Goal: Task Accomplishment & Management: Manage account settings

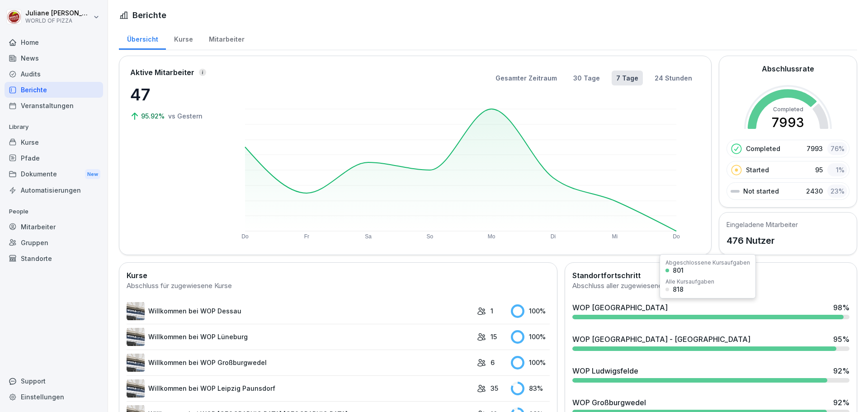
click at [613, 300] on div "WOP Potsdam - Süd 98 %" at bounding box center [711, 311] width 284 height 24
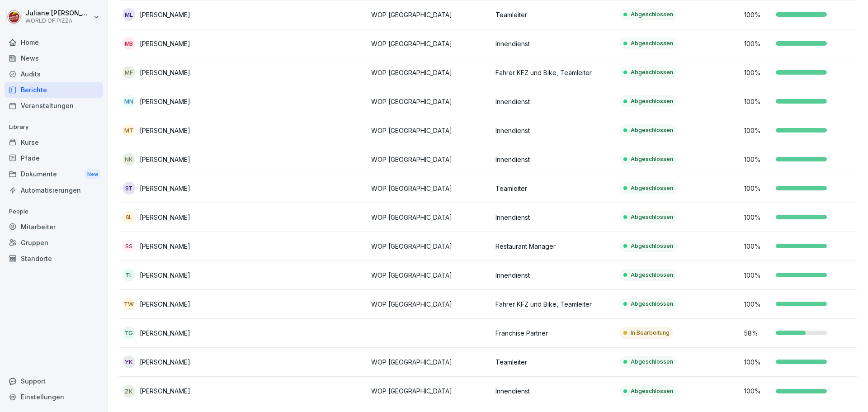
scroll to position [346, 0]
click at [161, 327] on p "Toni Geißhirt" at bounding box center [165, 331] width 51 height 9
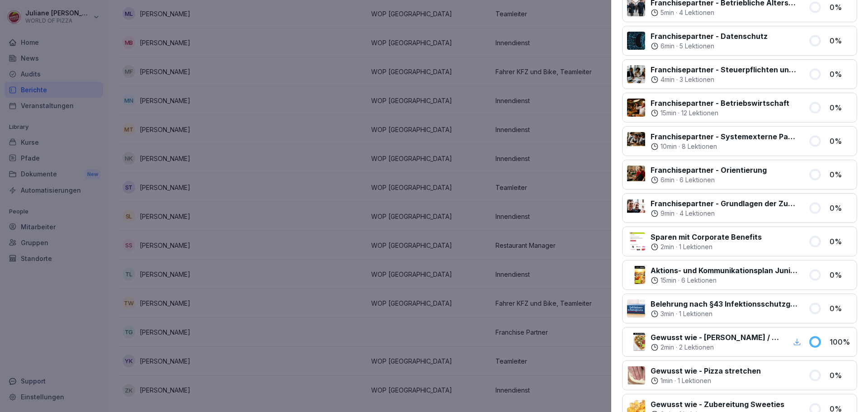
scroll to position [271, 0]
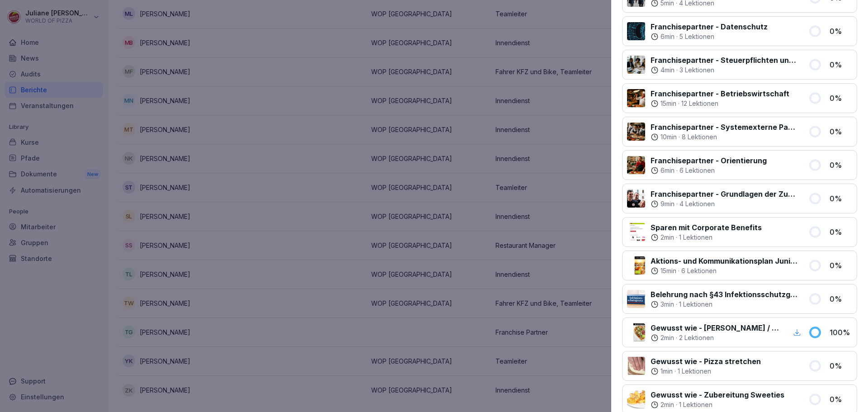
click at [417, 325] on div at bounding box center [434, 206] width 868 height 412
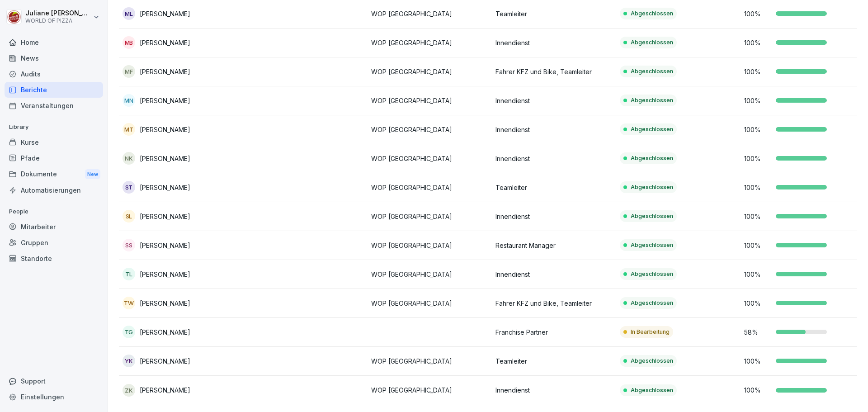
click at [31, 223] on div "Mitarbeiter" at bounding box center [54, 227] width 99 height 16
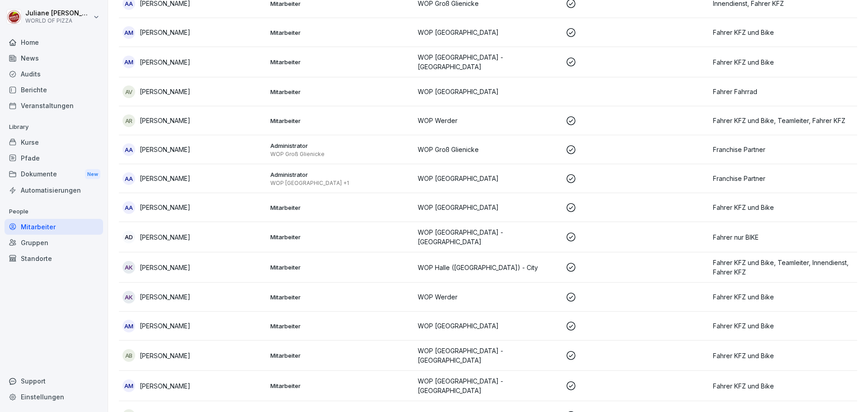
scroll to position [9, 0]
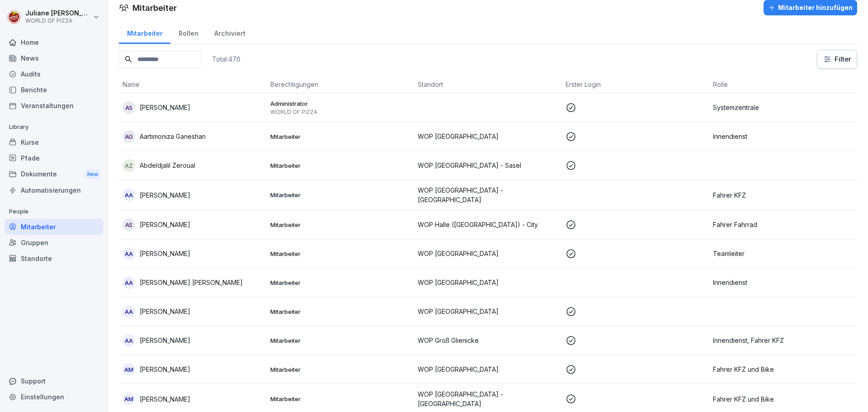
click at [171, 62] on input at bounding box center [160, 60] width 82 height 18
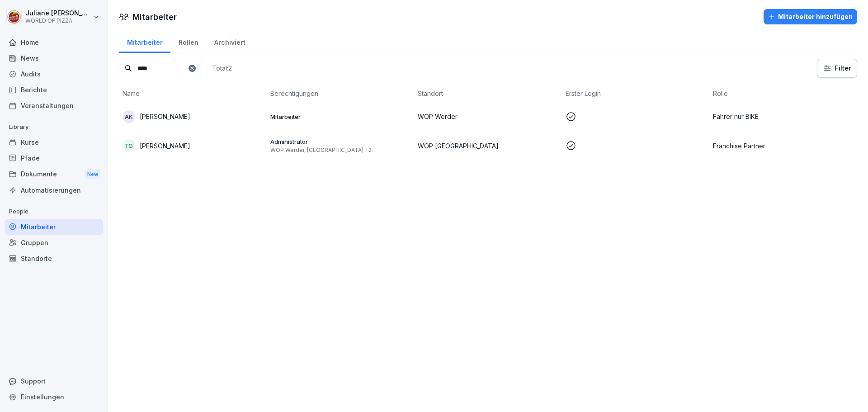
click at [158, 148] on p "Toni Geißhirt" at bounding box center [165, 145] width 51 height 9
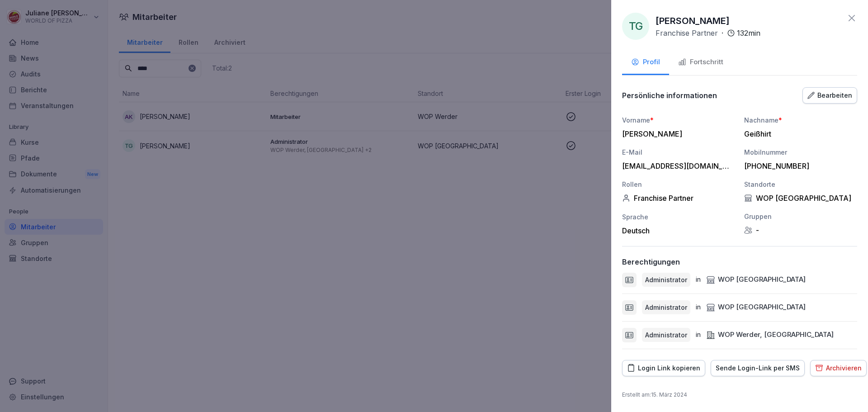
click at [664, 281] on p "Administrator" at bounding box center [666, 279] width 42 height 9
click at [739, 280] on div "WOP Potsdam - Süd" at bounding box center [756, 280] width 100 height 10
click at [833, 100] on div "Bearbeiten" at bounding box center [830, 95] width 45 height 10
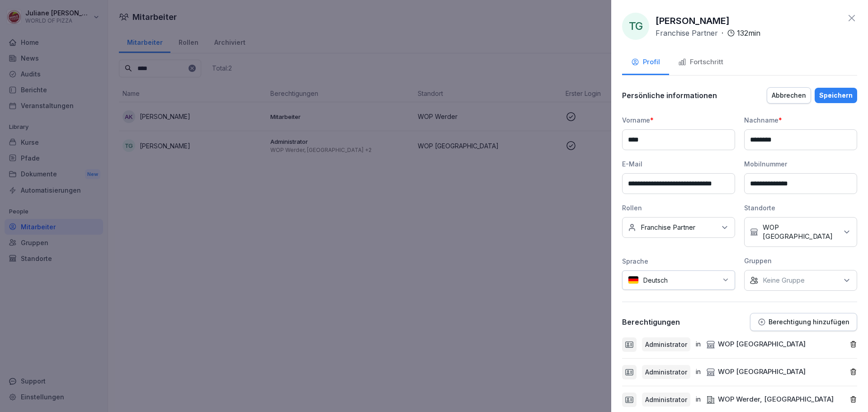
click at [850, 341] on icon "button" at bounding box center [854, 345] width 8 height 8
click at [315, 304] on div at bounding box center [434, 206] width 868 height 412
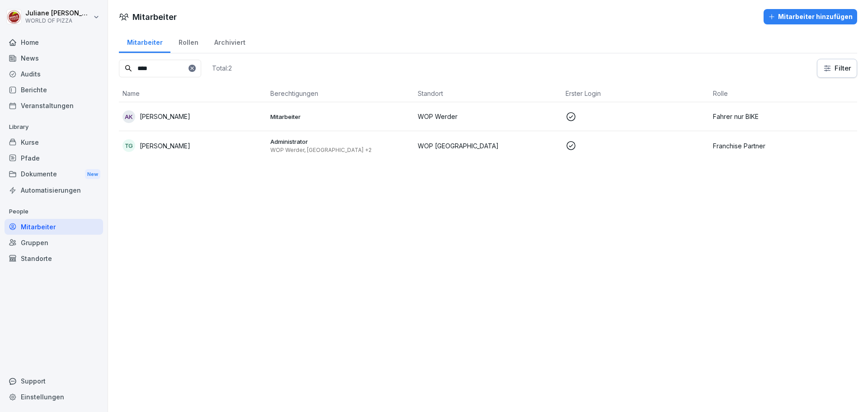
drag, startPoint x: 140, startPoint y: 70, endPoint x: 98, endPoint y: 72, distance: 42.6
click at [98, 72] on div "Juliane Sommer WORLD OF PIZZA Home News Audits Berichte Veranstaltungen Library…" at bounding box center [434, 206] width 868 height 412
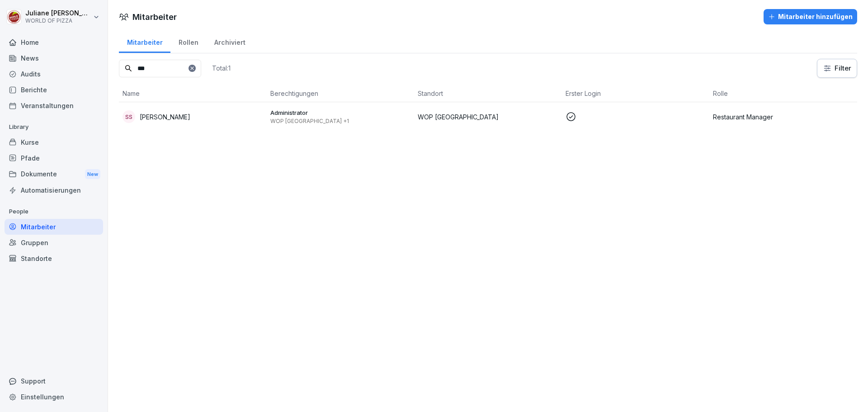
type input "***"
click at [175, 123] on div "SS Susanne Sturch" at bounding box center [193, 116] width 141 height 13
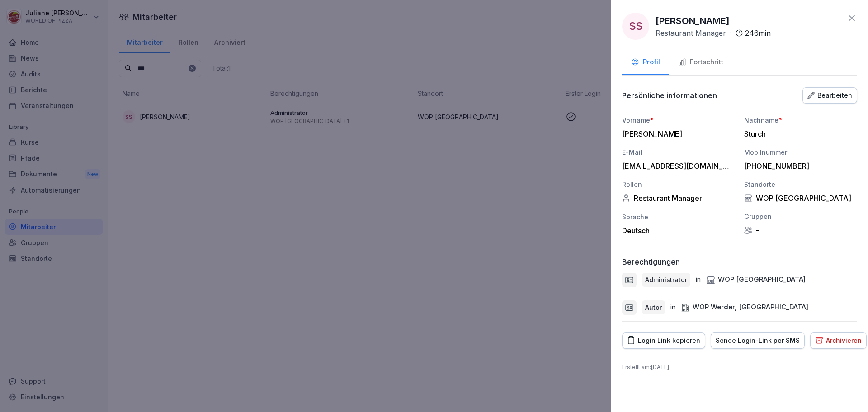
click at [358, 276] on div at bounding box center [434, 206] width 868 height 412
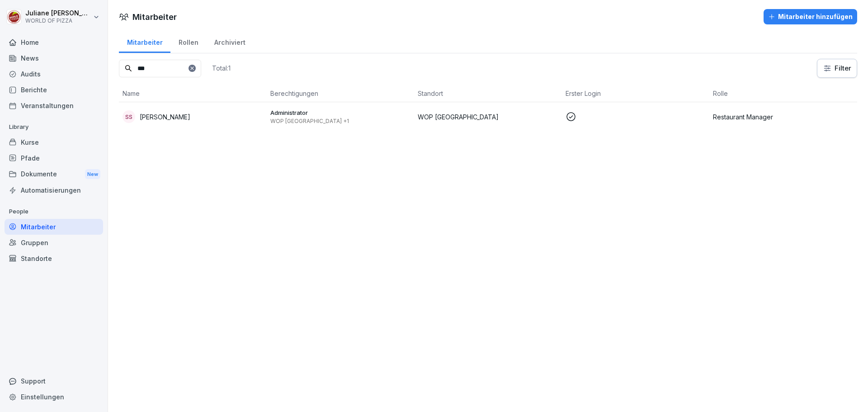
drag, startPoint x: 173, startPoint y: 62, endPoint x: 98, endPoint y: 59, distance: 75.6
click at [98, 59] on div "Juliane Sommer WORLD OF PIZZA Home News Audits Berichte Veranstaltungen Library…" at bounding box center [434, 206] width 868 height 412
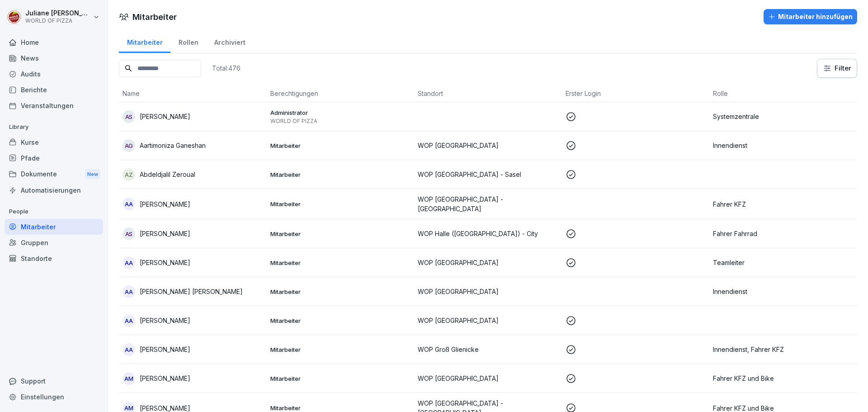
click at [32, 89] on div "Berichte" at bounding box center [54, 90] width 99 height 16
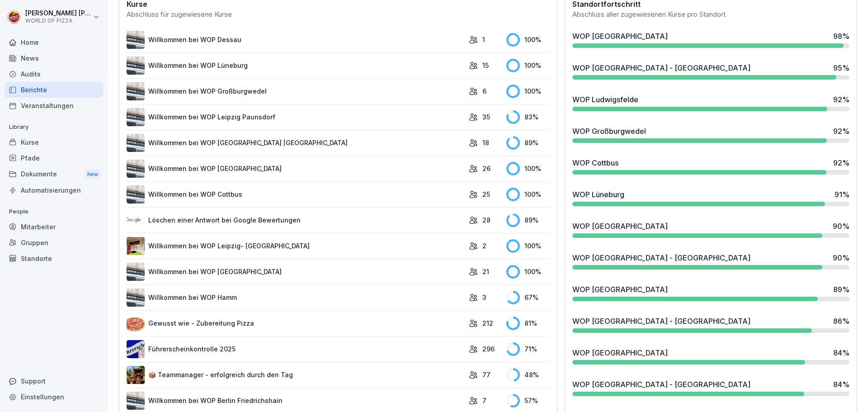
scroll to position [452, 0]
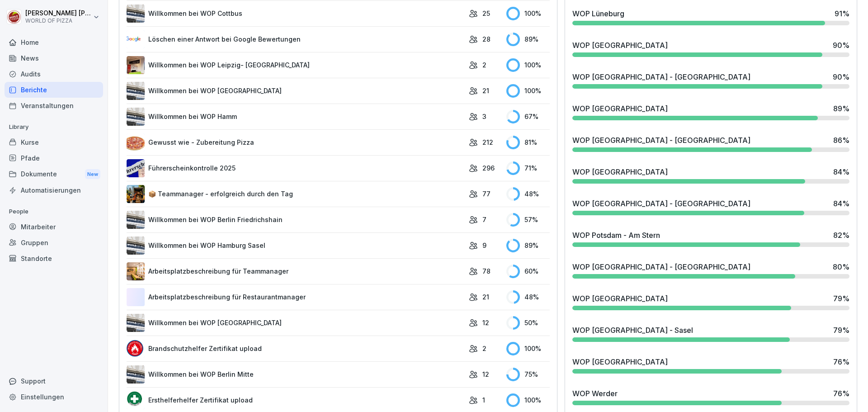
click at [216, 346] on link "Brandschutzhelfer Zertifikat upload" at bounding box center [296, 349] width 338 height 18
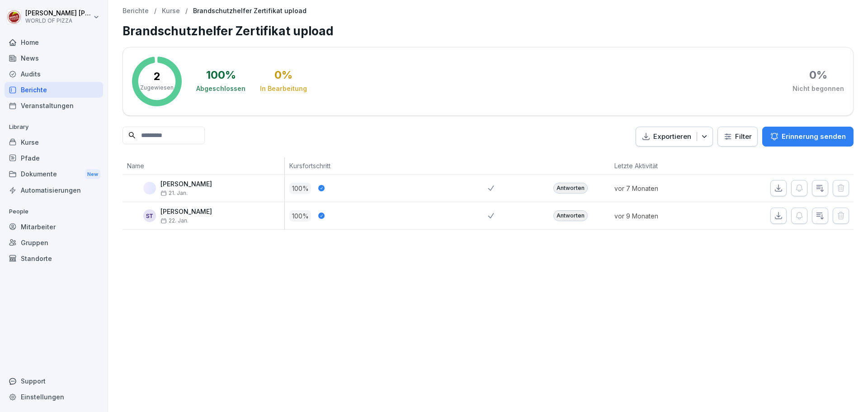
click at [32, 144] on div "Kurse" at bounding box center [54, 142] width 99 height 16
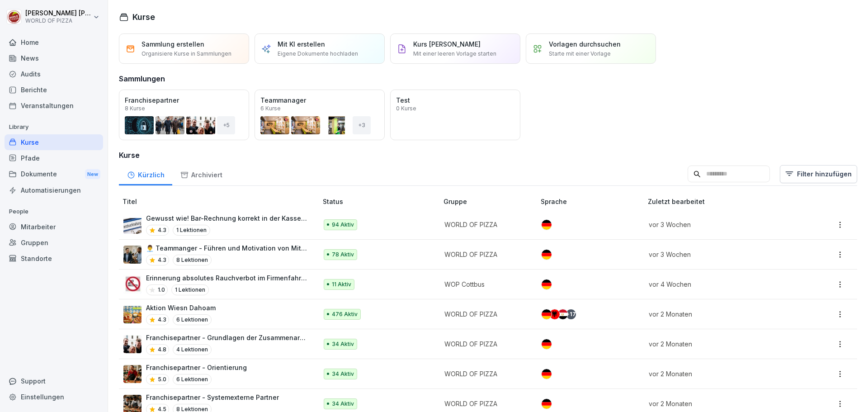
click at [706, 166] on input at bounding box center [729, 174] width 82 height 17
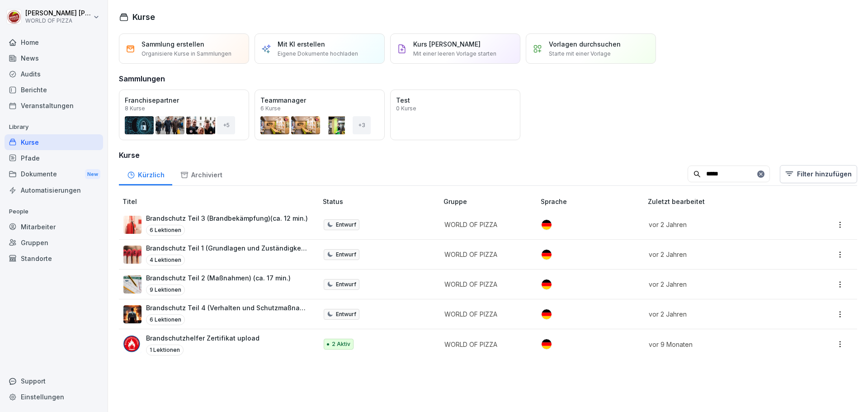
type input "*****"
click at [210, 339] on p "Brandschutzhelfer Zertifikat upload" at bounding box center [203, 337] width 114 height 9
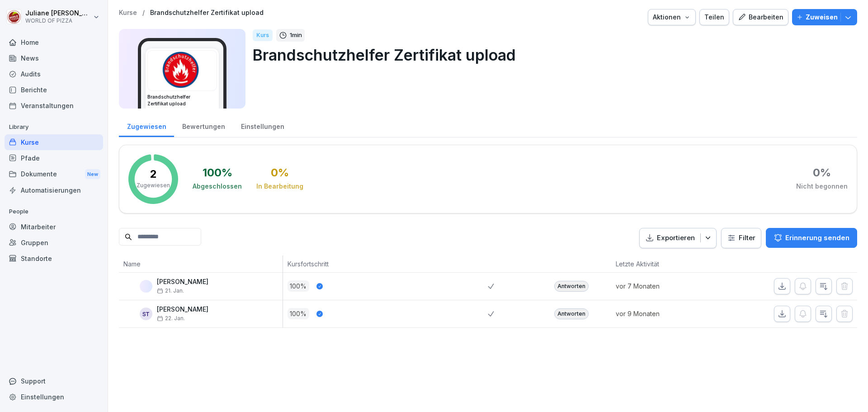
click at [823, 16] on p "Zuweisen" at bounding box center [822, 17] width 32 height 10
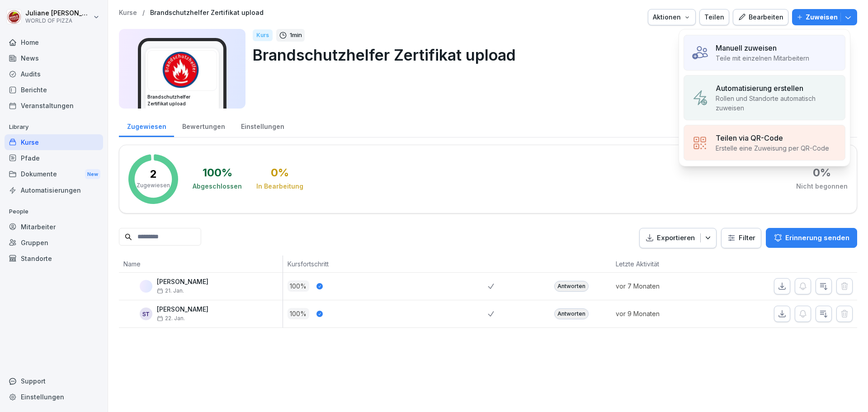
click at [744, 60] on p "Teile mit einzelnen Mitarbeitern" at bounding box center [763, 57] width 94 height 9
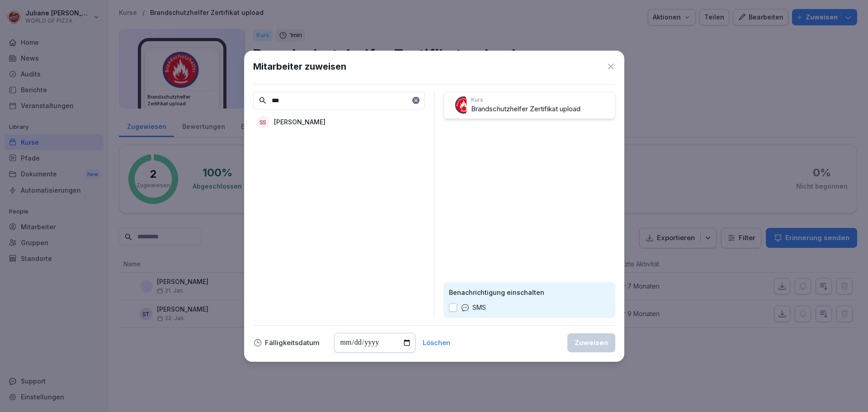
click at [294, 125] on p "Susanne Sturch" at bounding box center [300, 121] width 52 height 9
drag, startPoint x: 290, startPoint y: 101, endPoint x: 265, endPoint y: 99, distance: 25.9
click at [265, 99] on div "***" at bounding box center [339, 101] width 172 height 18
type input "****"
click at [311, 140] on p "Mandy Liebich" at bounding box center [300, 138] width 52 height 9
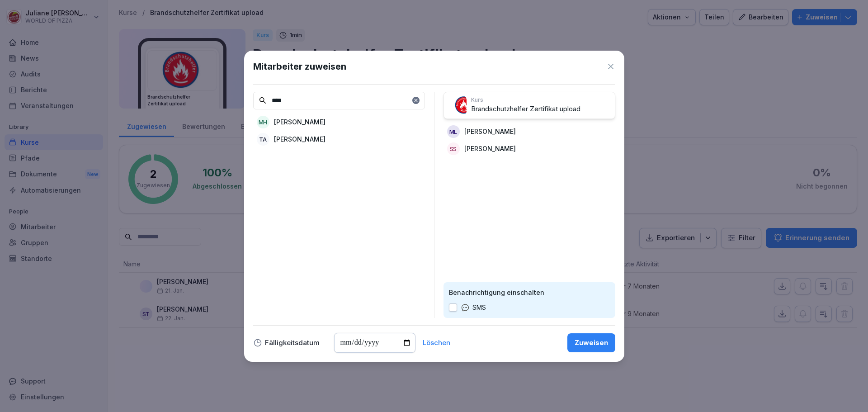
click at [595, 341] on div "Zuweisen" at bounding box center [591, 343] width 33 height 10
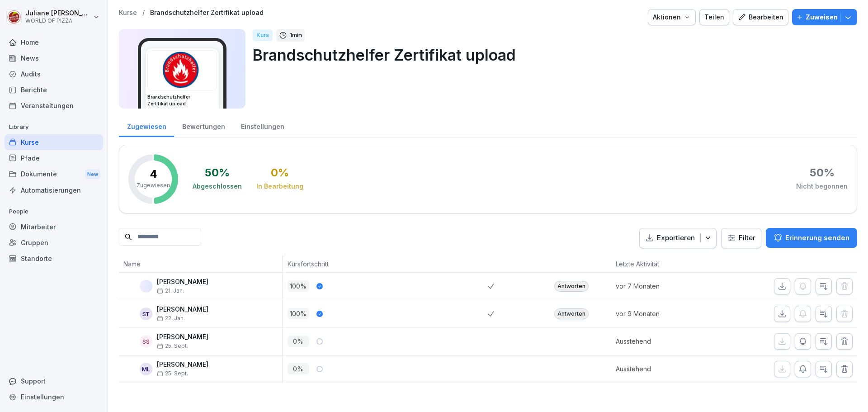
click at [35, 71] on div "Audits" at bounding box center [54, 74] width 99 height 16
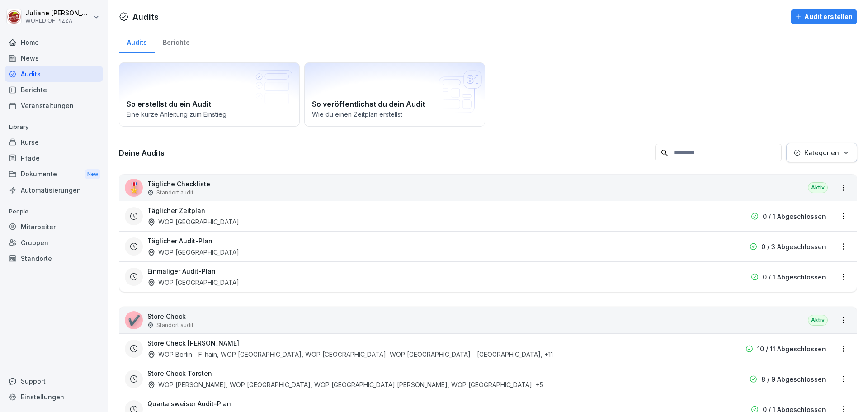
click at [35, 75] on div "Audits" at bounding box center [54, 74] width 99 height 16
click at [188, 39] on div "Berichte" at bounding box center [176, 41] width 43 height 23
